Goal: Information Seeking & Learning: Learn about a topic

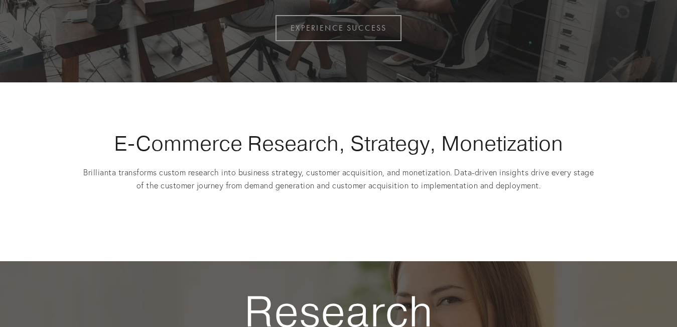
scroll to position [201, 0]
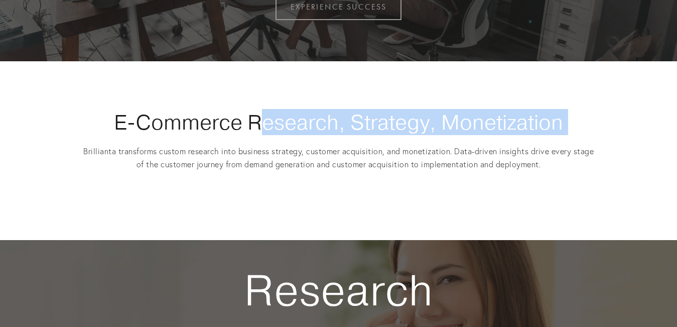
drag, startPoint x: 85, startPoint y: 135, endPoint x: 261, endPoint y: 118, distance: 176.5
click at [261, 118] on div "E-Commerce Research, Strategy, Monetization Brillianta transforms custom resear…" at bounding box center [339, 150] width 512 height 82
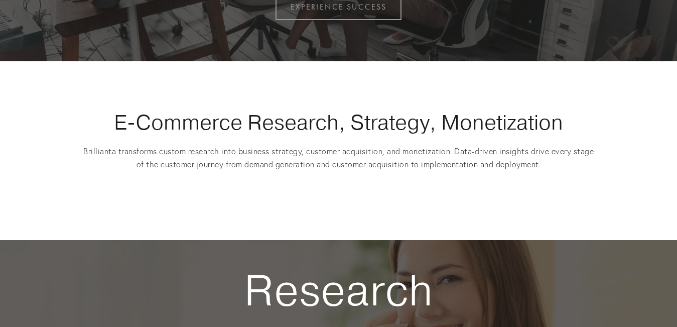
click at [277, 155] on p "Brillianta transforms custom research into business strategy, customer acquisit…" at bounding box center [339, 158] width 512 height 26
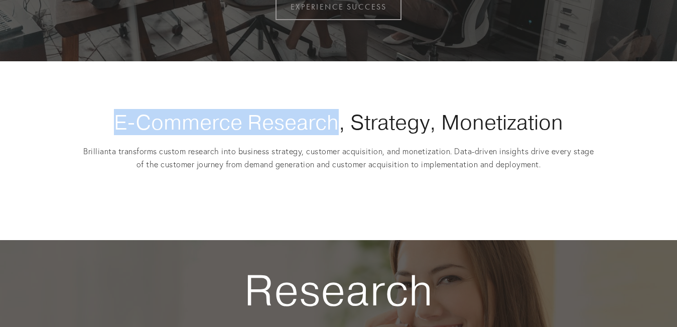
drag, startPoint x: 100, startPoint y: 121, endPoint x: 337, endPoint y: 118, distance: 236.9
click at [337, 118] on h1 "E-Commerce Research, Strategy, Monetization" at bounding box center [339, 121] width 512 height 25
drag, startPoint x: 337, startPoint y: 118, endPoint x: 110, endPoint y: 122, distance: 226.9
click at [110, 122] on h1 "E-Commerce Research, Strategy, Monetization" at bounding box center [339, 121] width 512 height 25
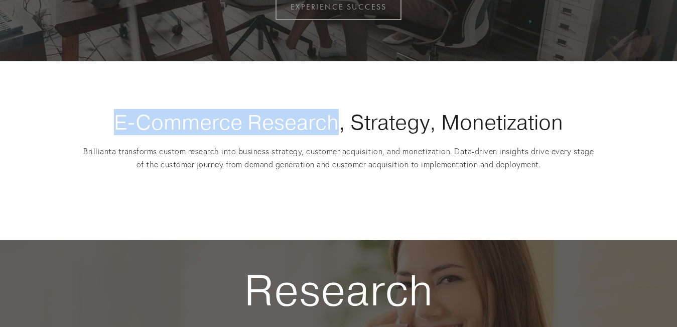
copy h1 "E-Commerce Research"
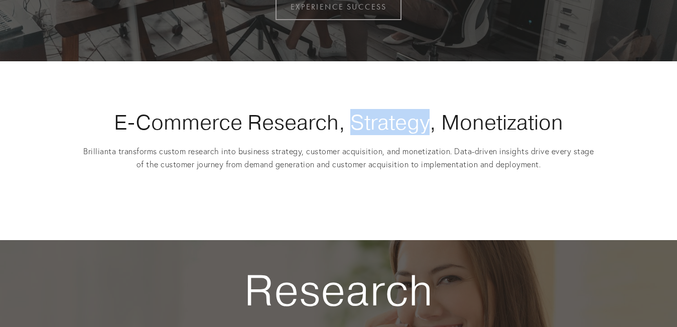
drag, startPoint x: 349, startPoint y: 118, endPoint x: 430, endPoint y: 112, distance: 80.5
click at [430, 112] on h1 "E-Commerce Research, Strategy, Monetization" at bounding box center [339, 121] width 512 height 25
copy h1 "Strategy"
